Goal: Task Accomplishment & Management: Manage account settings

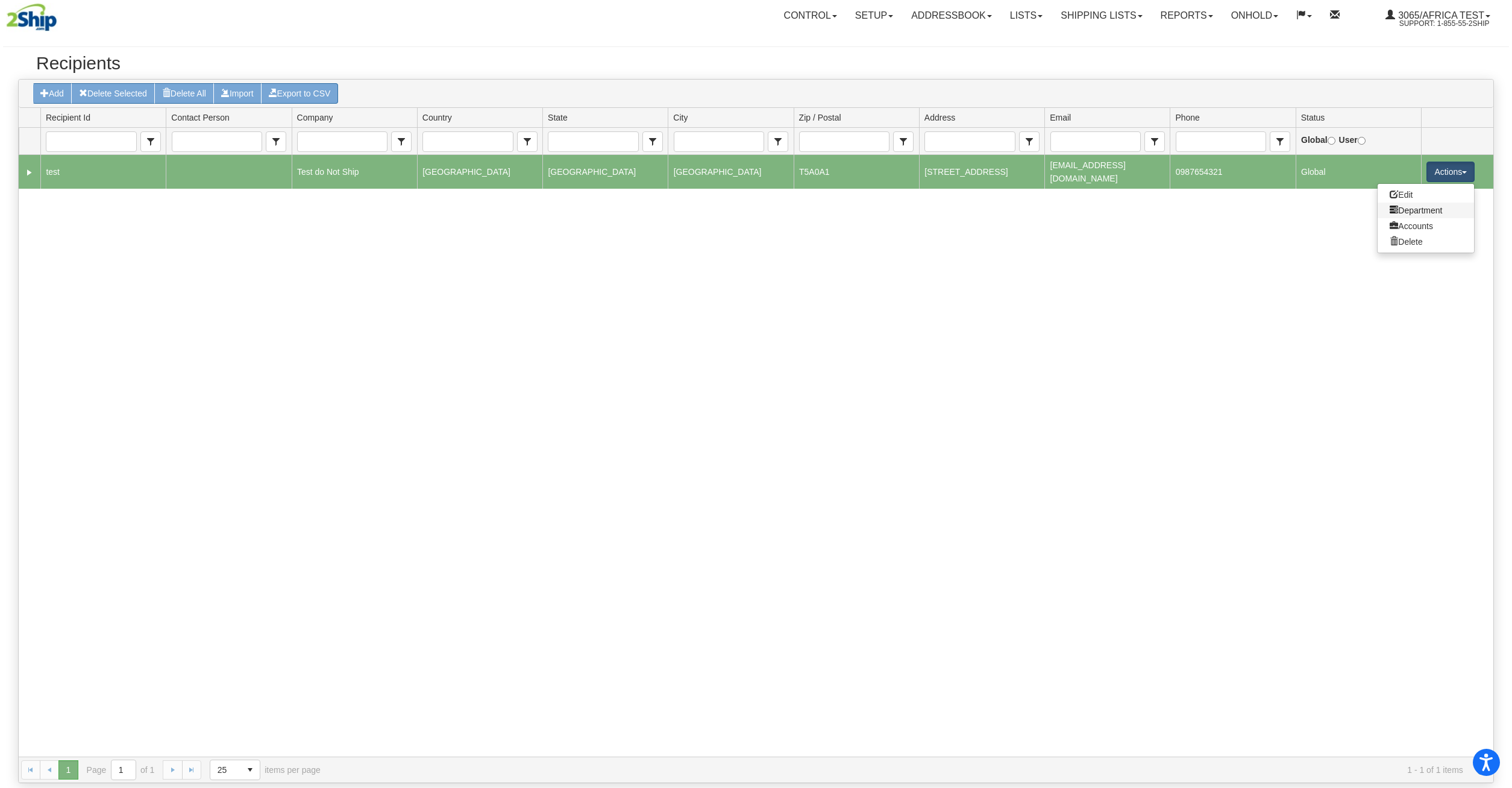
click at [1433, 205] on link "Department" at bounding box center [1426, 210] width 96 height 15
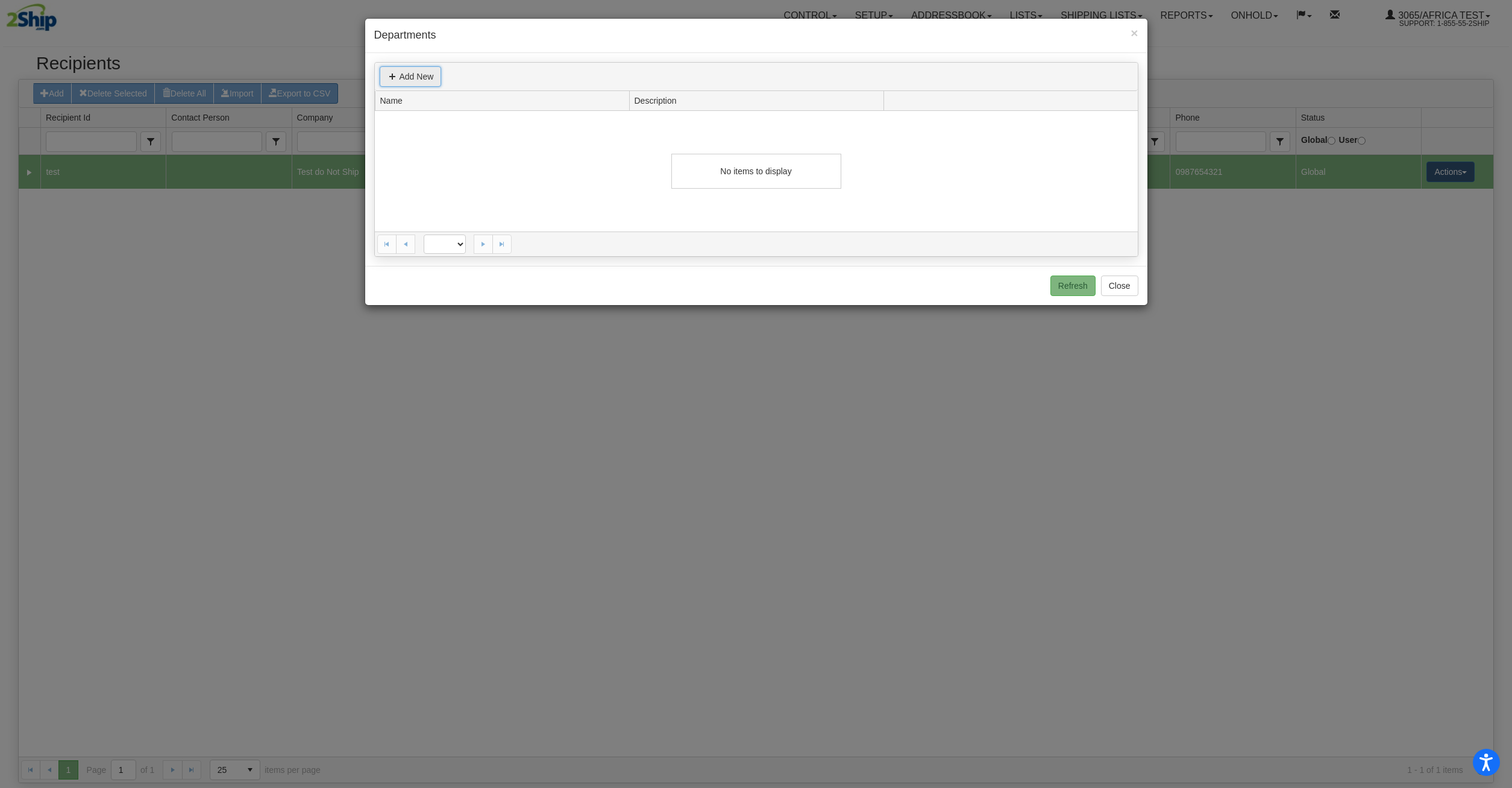
click at [414, 83] on link "Add New" at bounding box center [411, 77] width 62 height 20
click at [1128, 286] on button "Close" at bounding box center [1120, 286] width 37 height 20
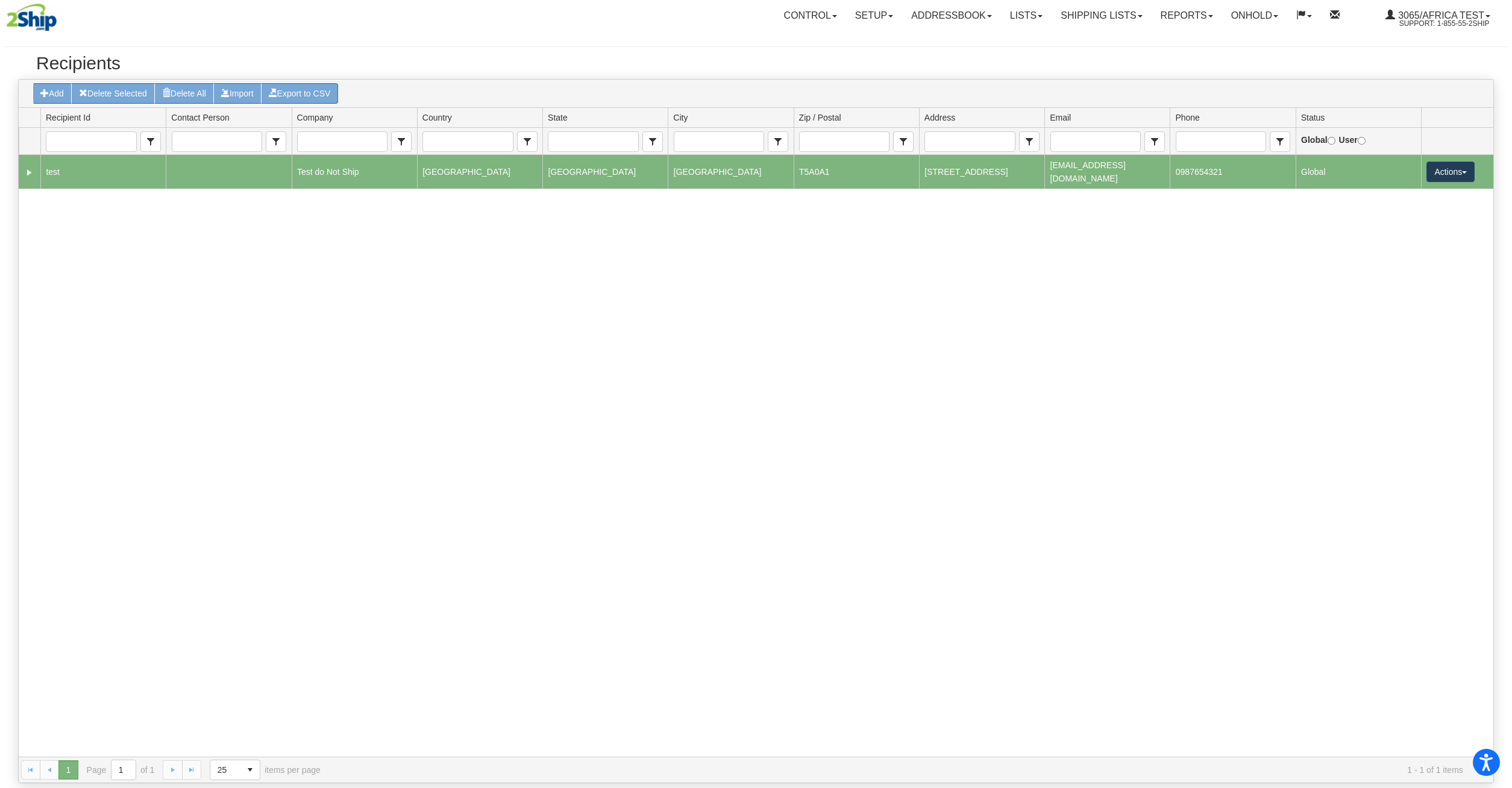
click at [1457, 170] on button "Actions" at bounding box center [1451, 172] width 48 height 20
click at [1430, 228] on link "Accounts" at bounding box center [1426, 226] width 96 height 15
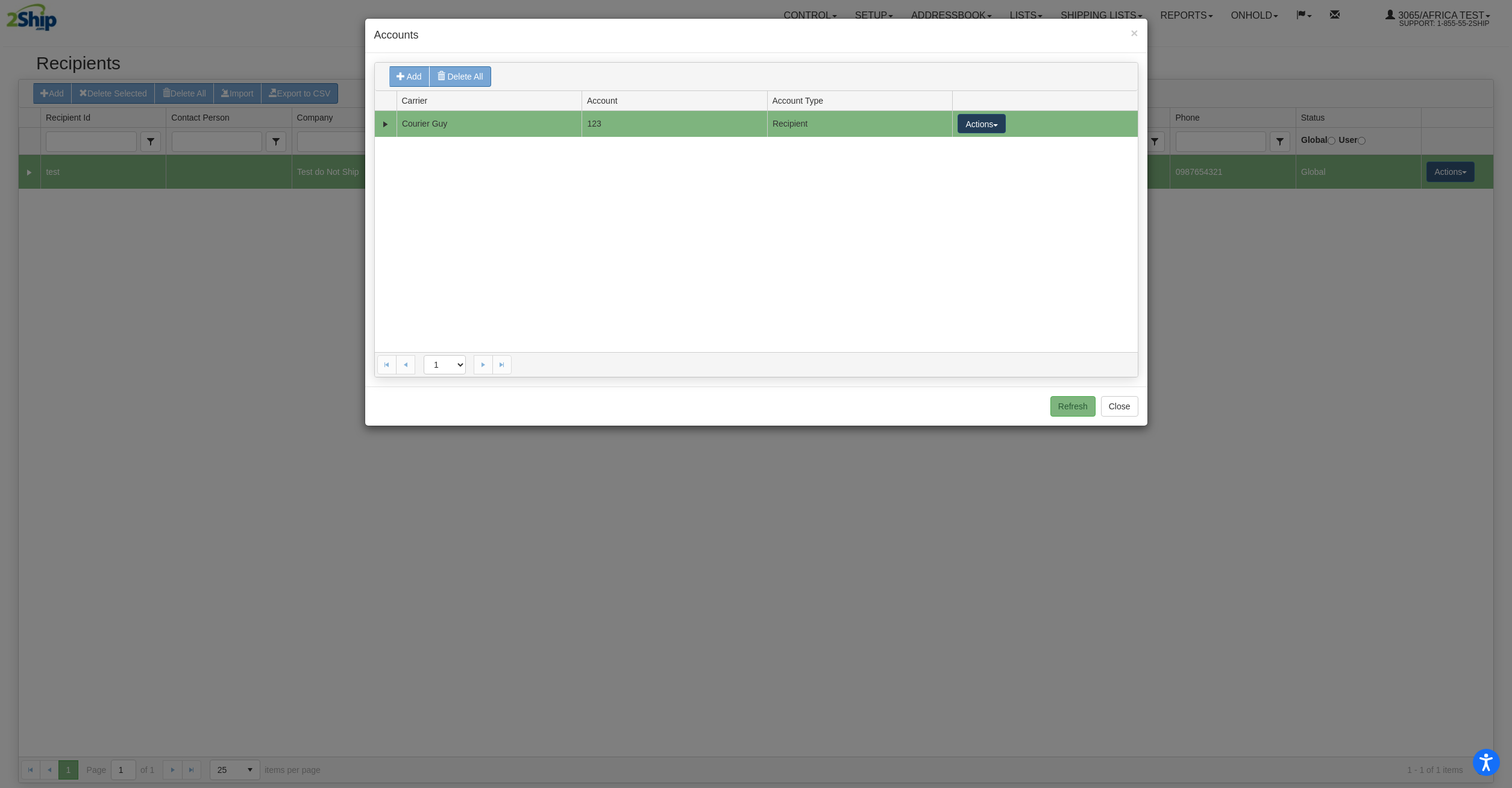
click at [993, 128] on button "Actions" at bounding box center [982, 124] width 48 height 19
click at [979, 146] on link "Edit" at bounding box center [957, 145] width 96 height 15
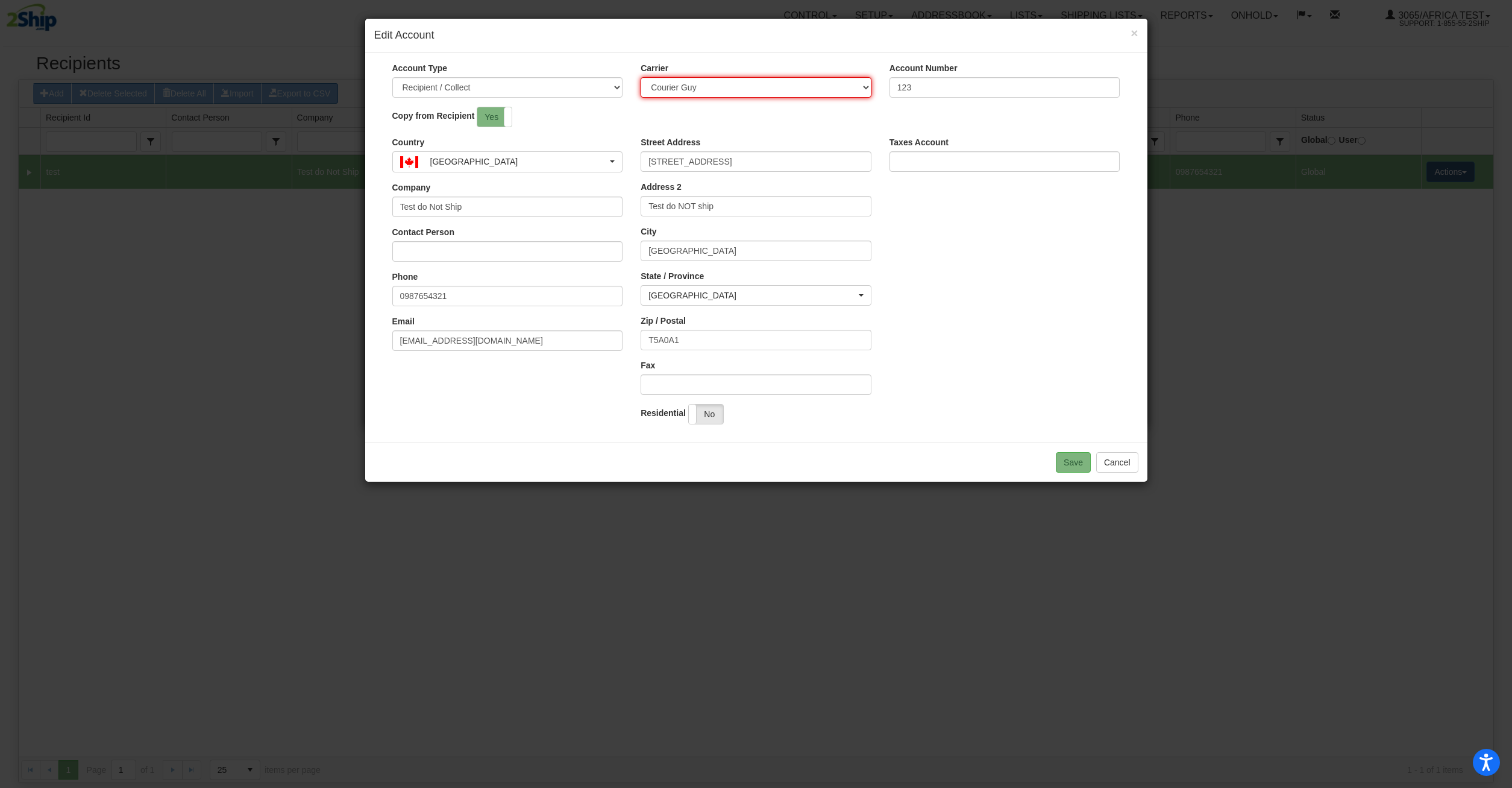
click at [641, 77] on select "None Courier [PERSON_NAME] dpd laser XPO Logistics." at bounding box center [756, 88] width 231 height 20
click at [1116, 462] on button "Cancel" at bounding box center [1117, 463] width 42 height 20
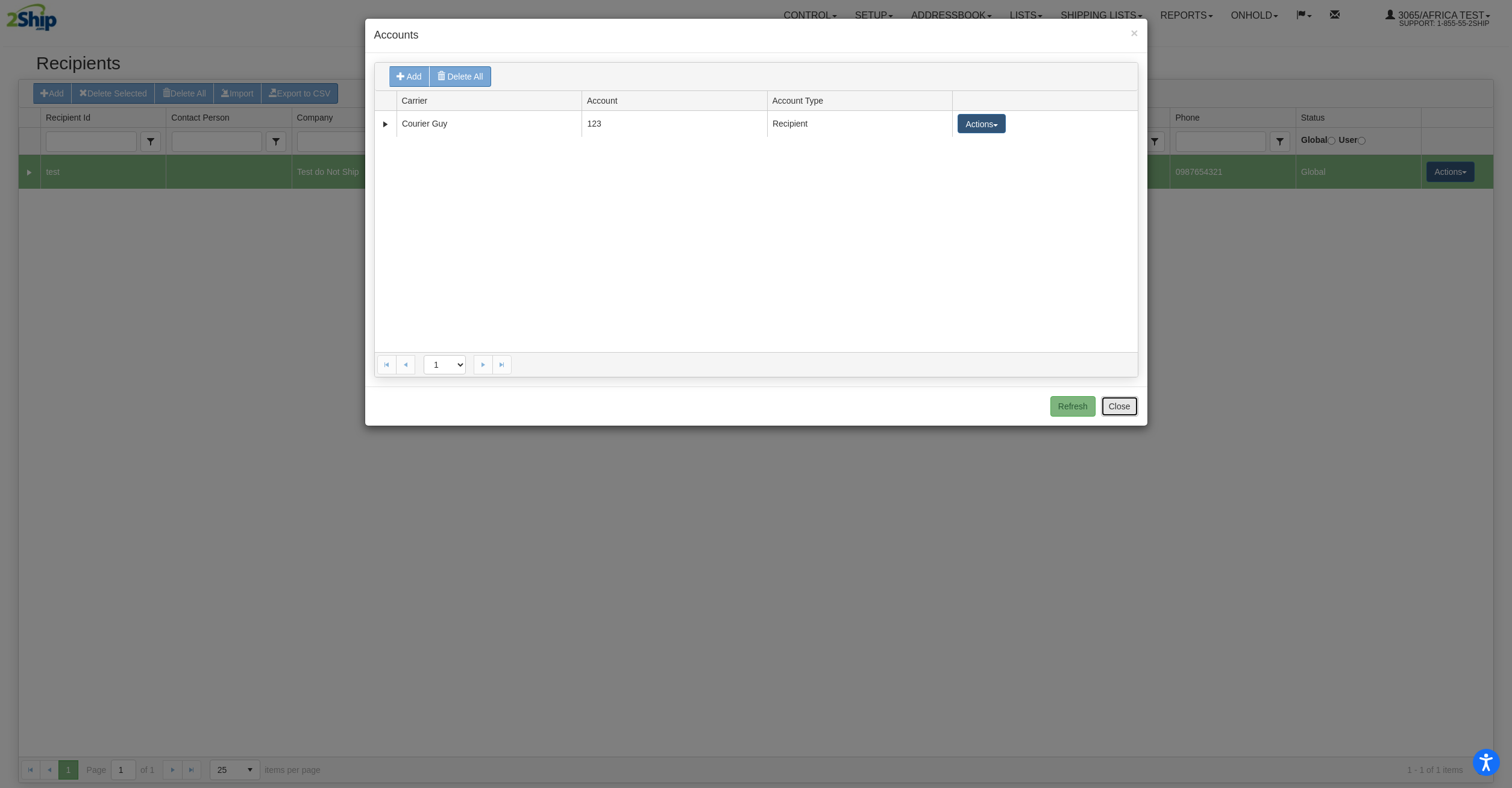
click at [1123, 410] on button "Close" at bounding box center [1120, 406] width 37 height 20
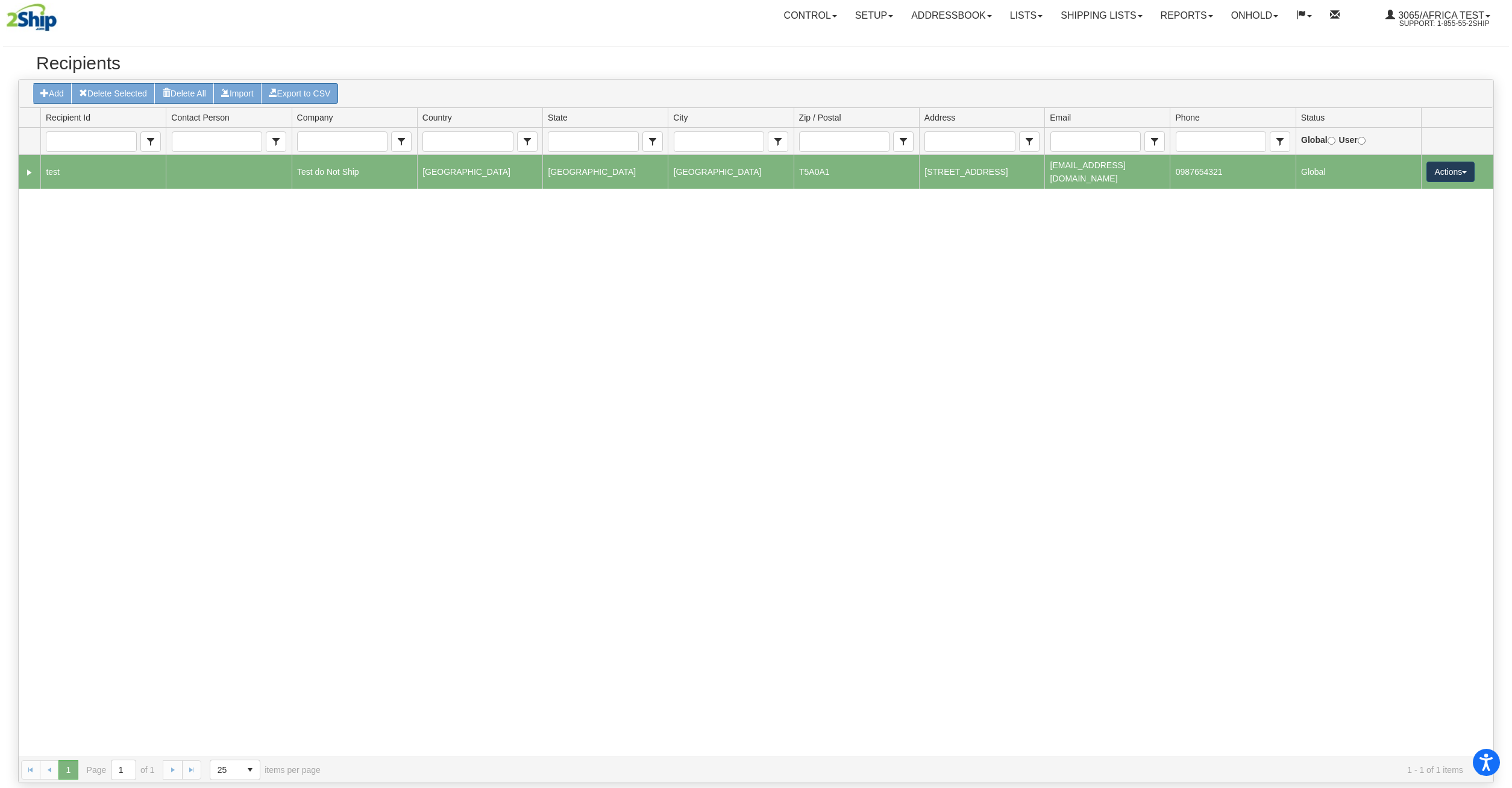
click at [1456, 167] on button "Actions" at bounding box center [1451, 172] width 48 height 20
click at [1409, 227] on link "Accounts" at bounding box center [1426, 226] width 96 height 15
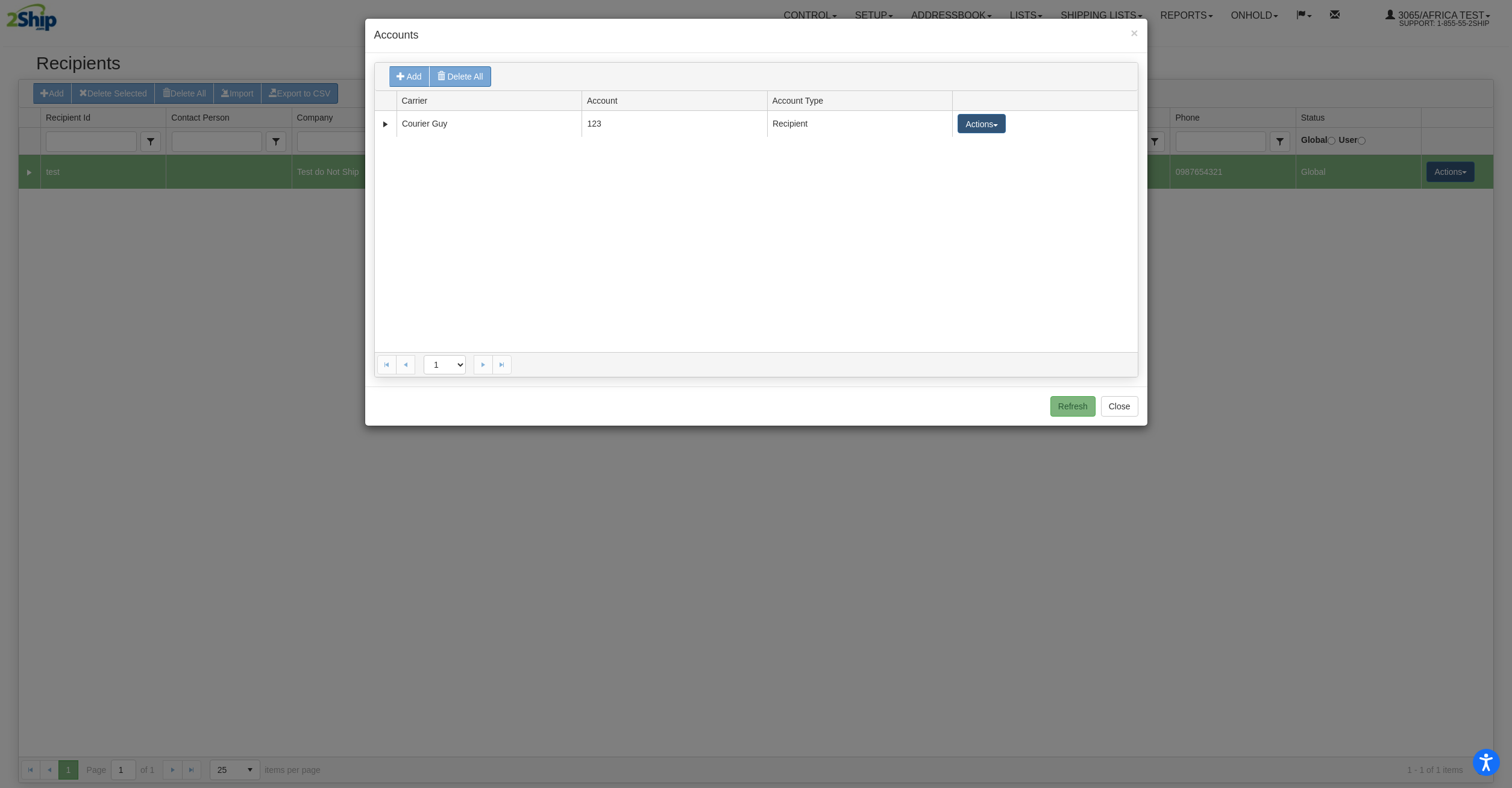
click at [714, 183] on div "97081 Courier Guy 123 Recipient Actions Edit Delete" at bounding box center [756, 232] width 763 height 241
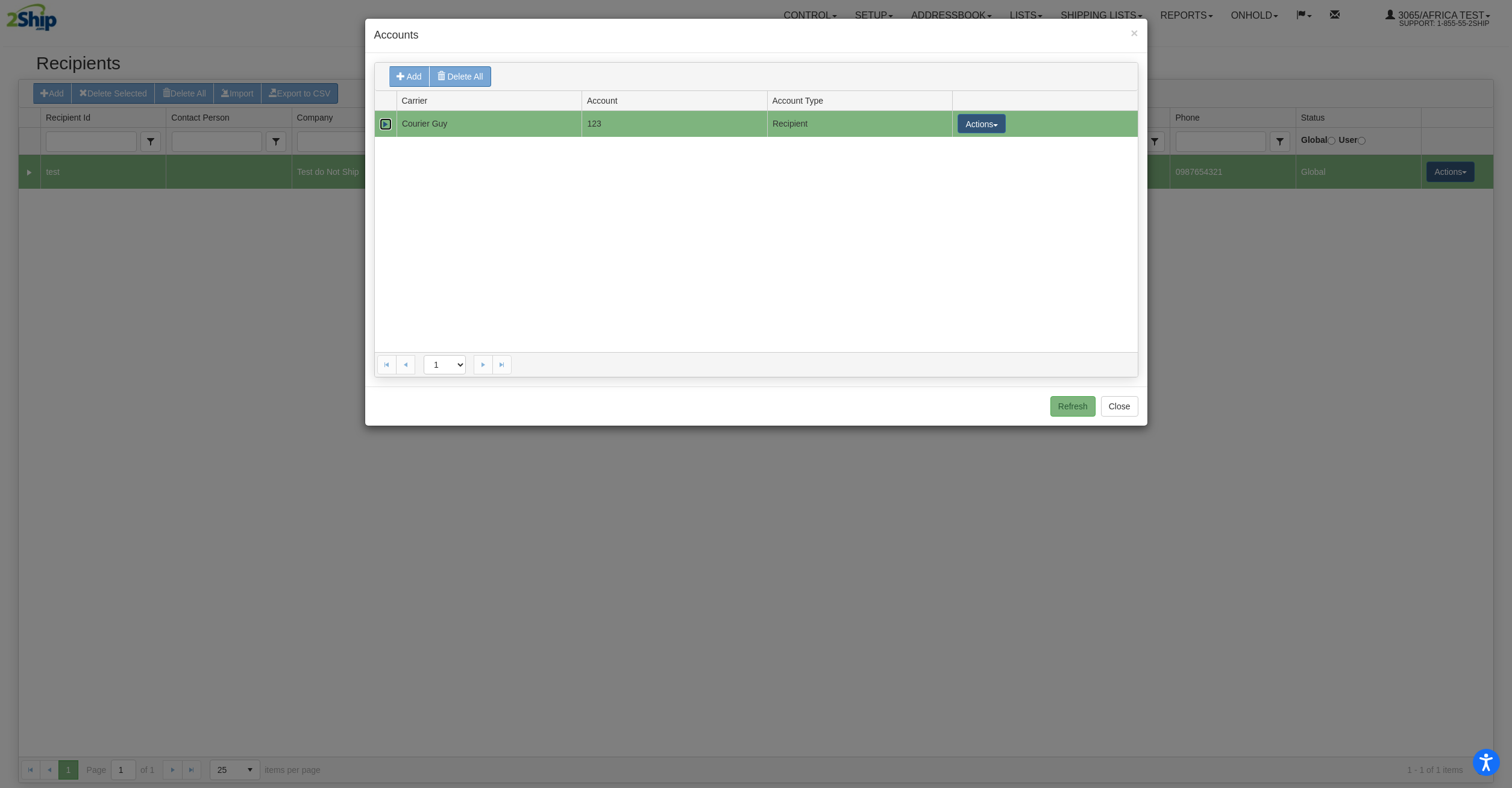
click at [388, 124] on link "Expand" at bounding box center [386, 124] width 12 height 12
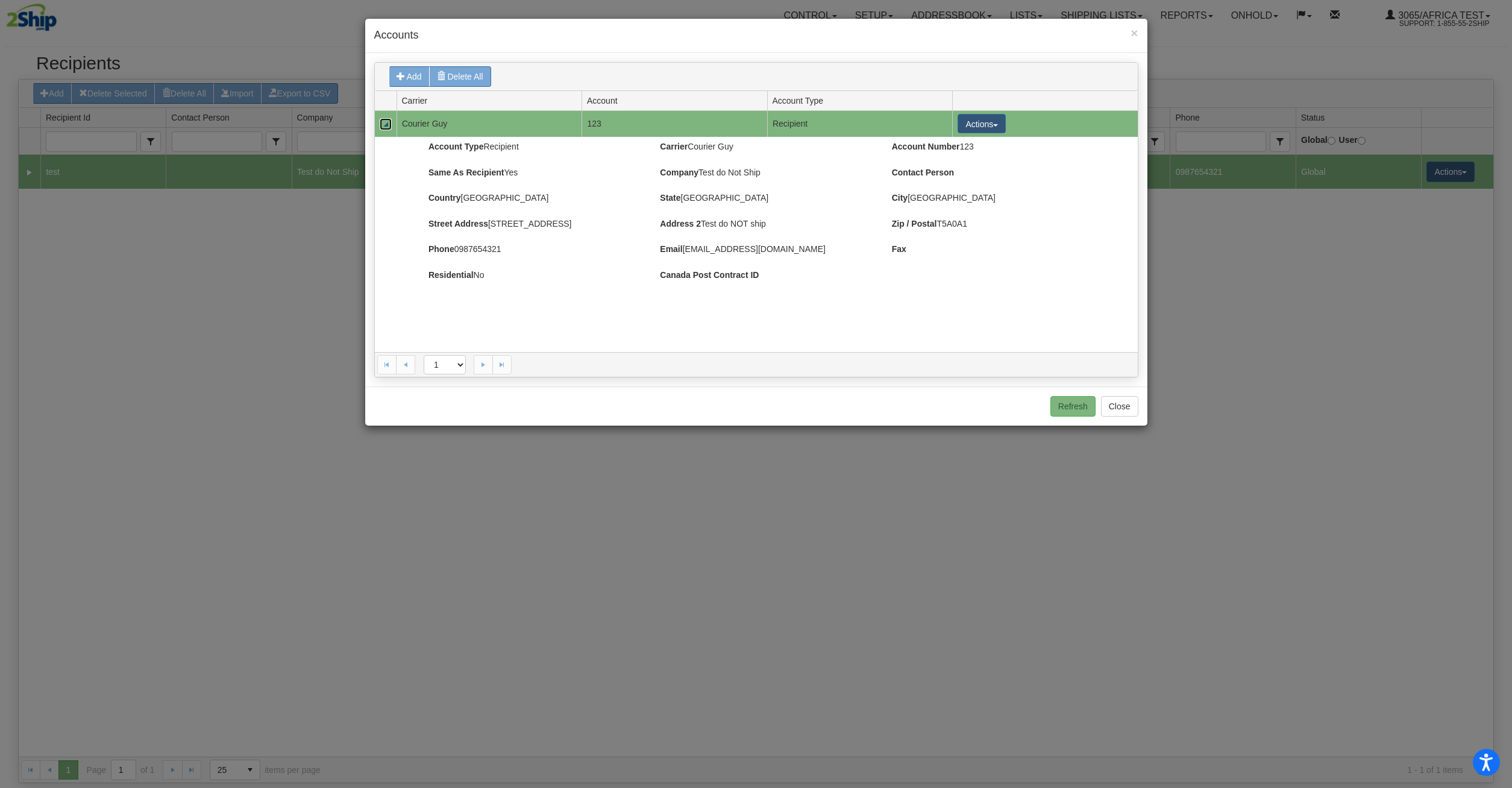
click at [387, 126] on link "Collapse" at bounding box center [386, 124] width 12 height 12
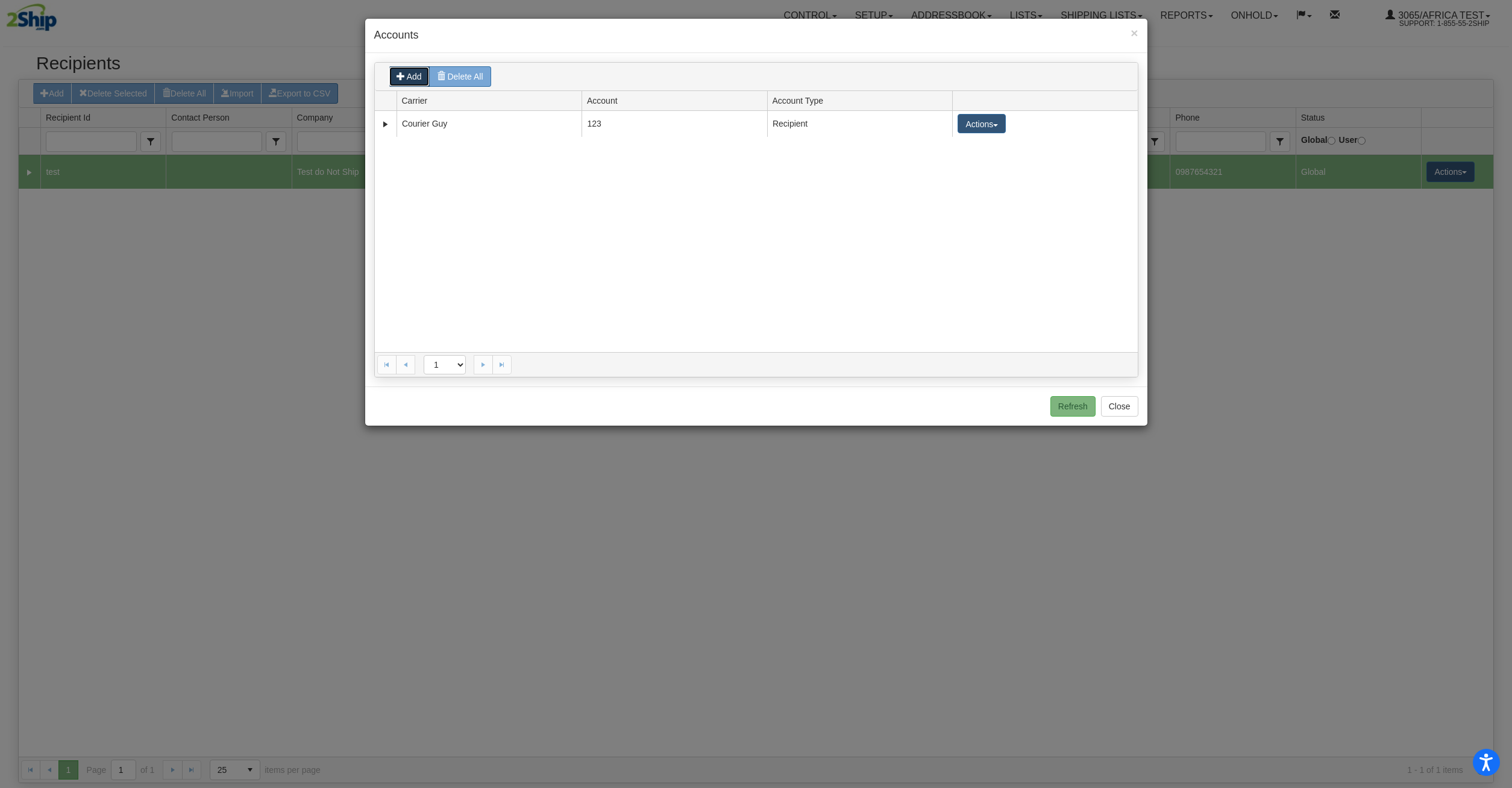
click at [404, 71] on button "Add" at bounding box center [409, 77] width 41 height 20
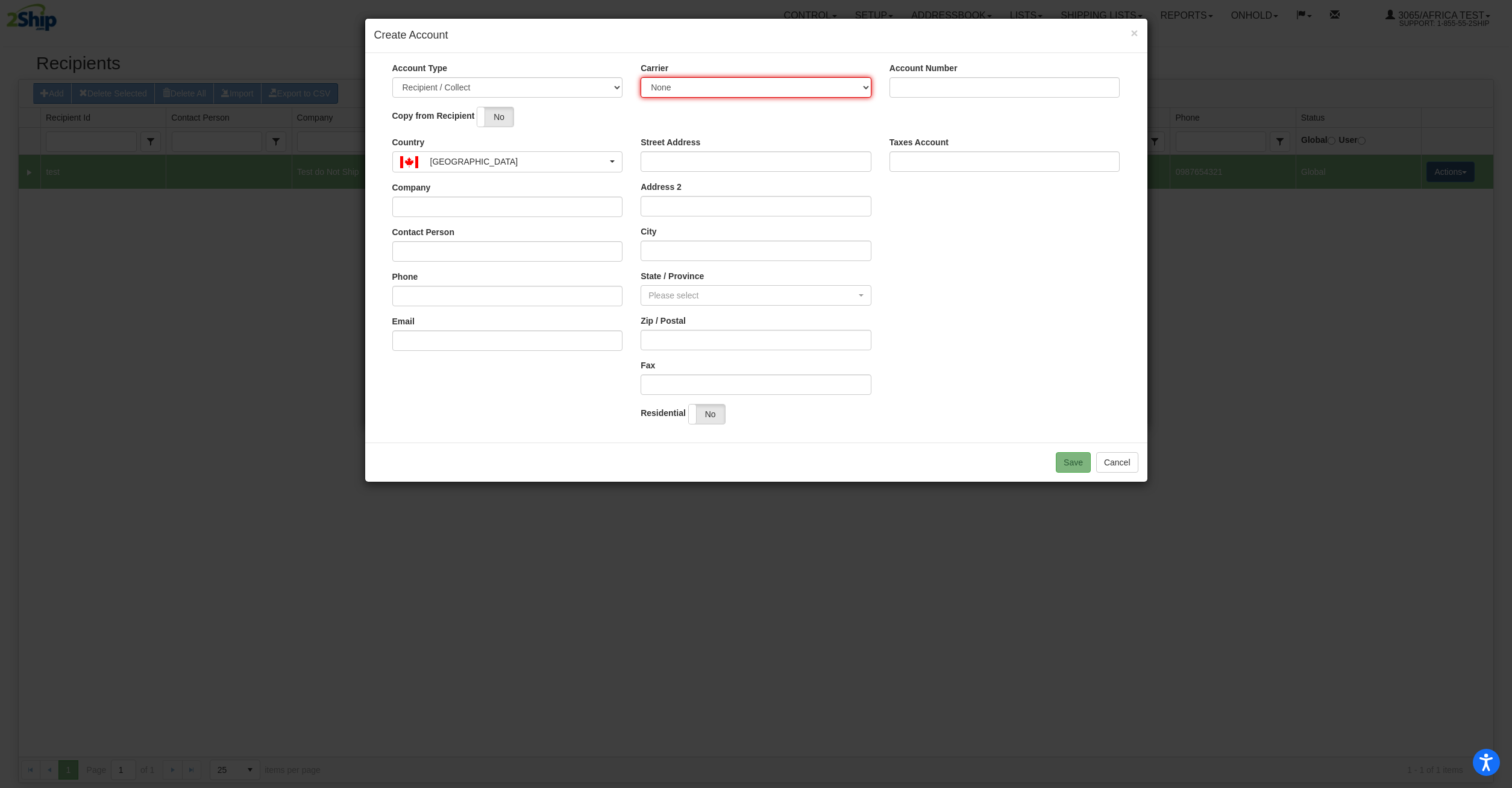
click at [641, 77] on select "None Courier [PERSON_NAME] dpd laser XPO Logistics." at bounding box center [756, 88] width 231 height 20
select select "202"
click option "Courier Guy" at bounding box center [0, 0] width 0 height 0
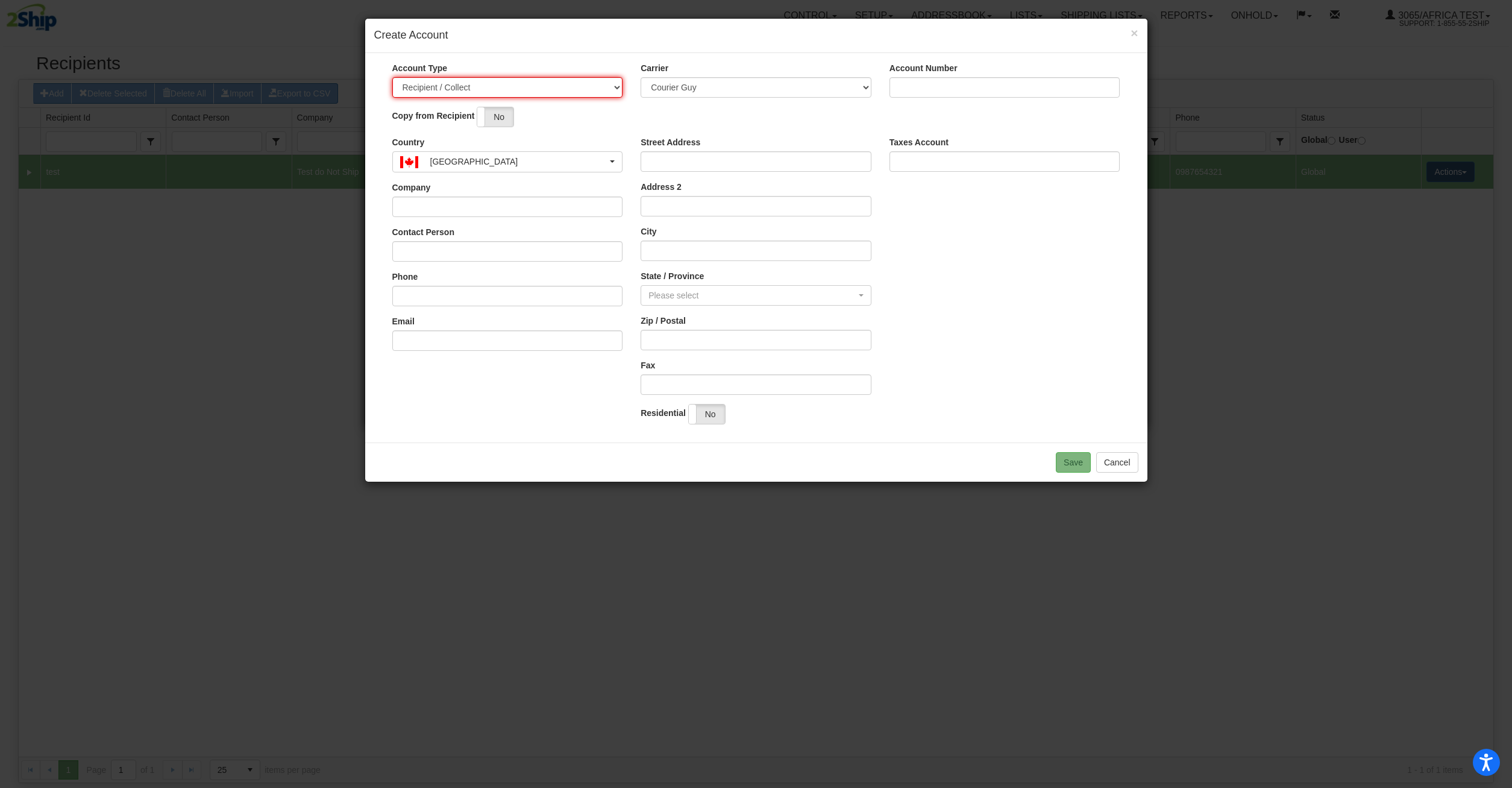
click at [392, 77] on select "Recipient / Collect Third Party" at bounding box center [508, 88] width 231 height 20
click at [751, 124] on div "Copy from Recipient Yes No" at bounding box center [756, 121] width 764 height 29
